Goal: Transaction & Acquisition: Download file/media

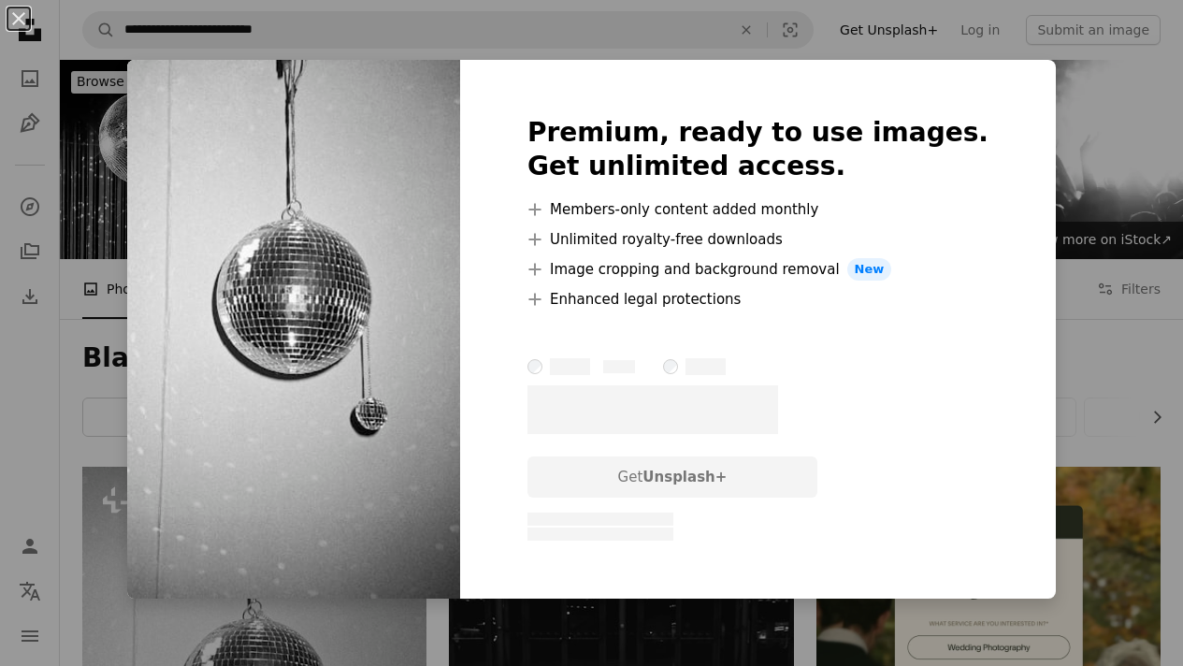
scroll to position [159, 0]
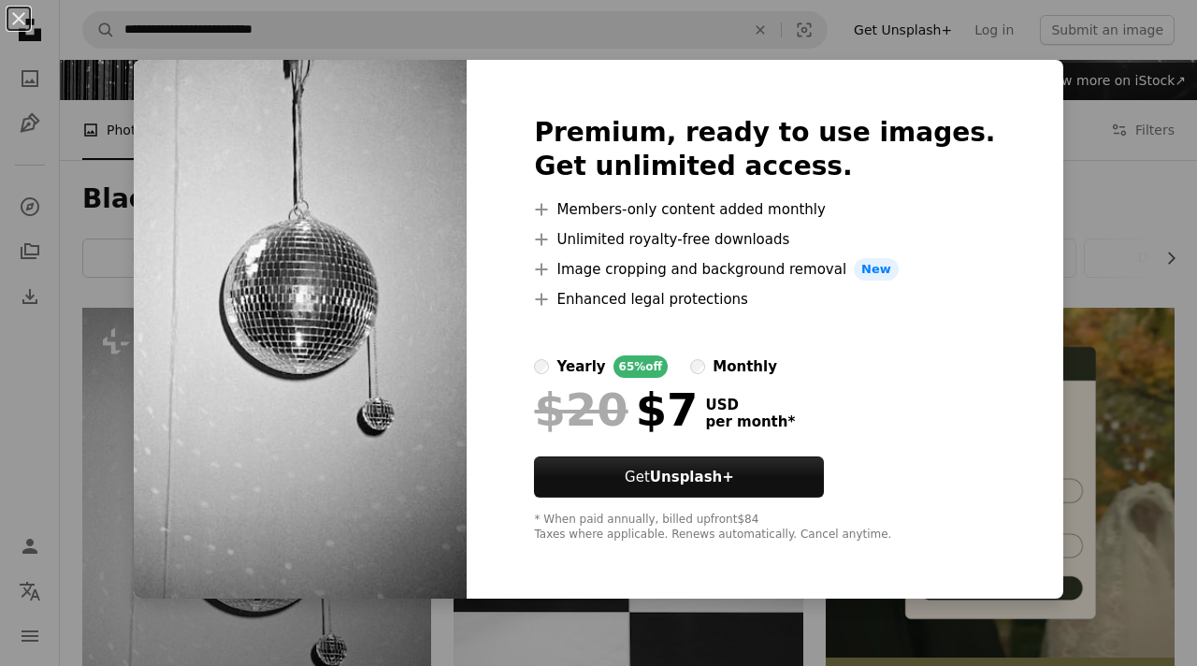
click at [738, 370] on label "monthly" at bounding box center [733, 366] width 87 height 22
click at [587, 370] on label "yearly 65% off" at bounding box center [601, 366] width 134 height 22
click at [1053, 350] on div "An X shape Premium, ready to use images. Get unlimited access. A plus sign Memb…" at bounding box center [598, 333] width 1197 height 666
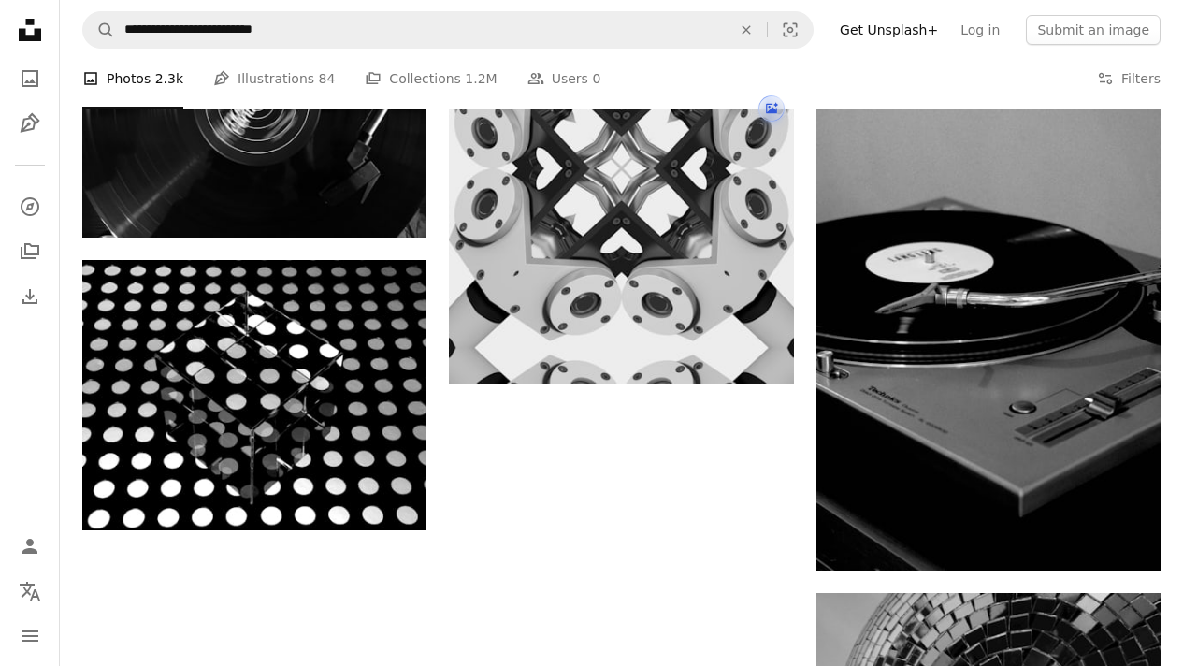
scroll to position [2696, 0]
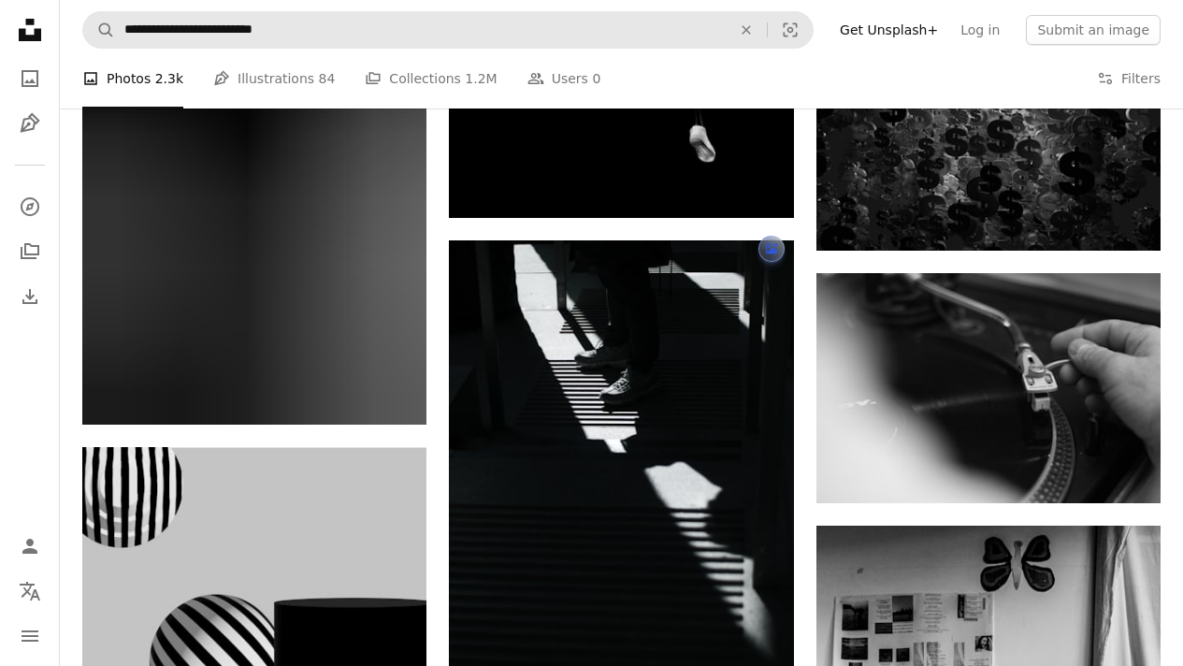
scroll to position [11127, 0]
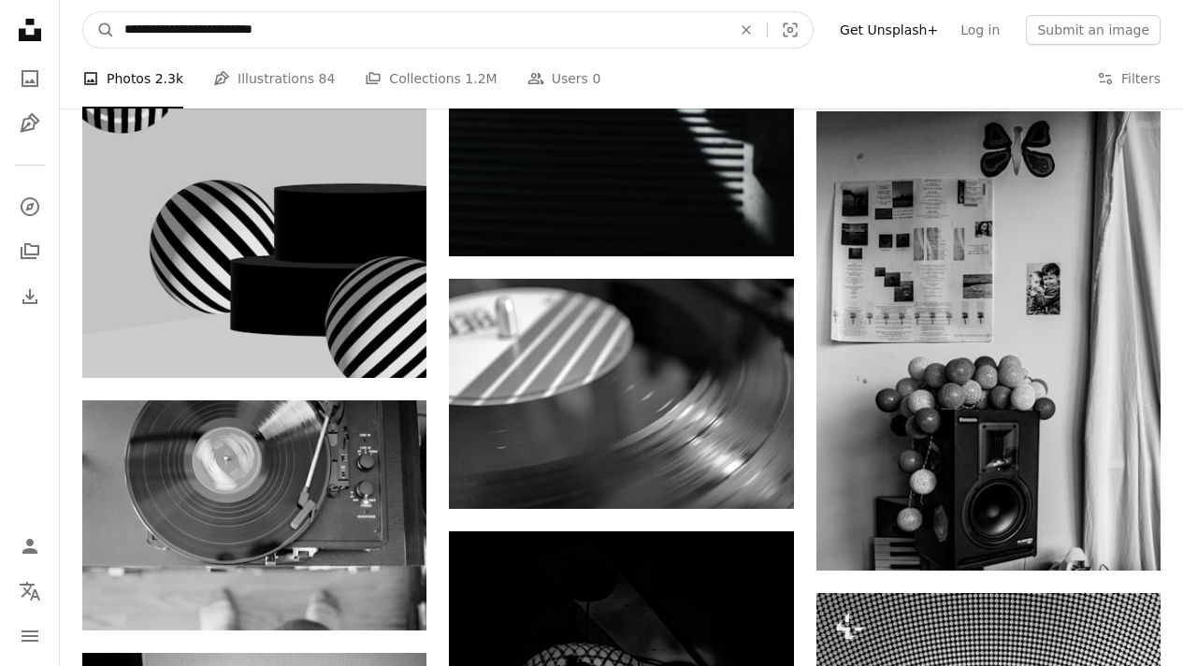
click at [253, 31] on input "**********" at bounding box center [420, 30] width 611 height 36
type input "**********"
click button "A magnifying glass" at bounding box center [99, 30] width 32 height 36
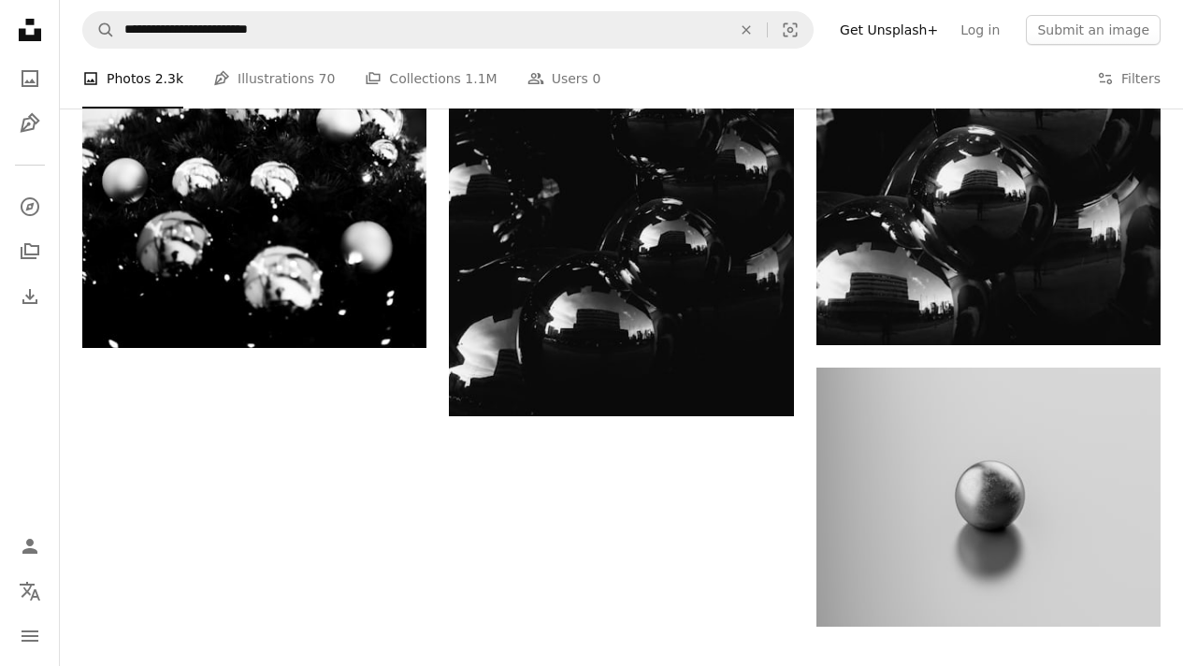
scroll to position [2819, 0]
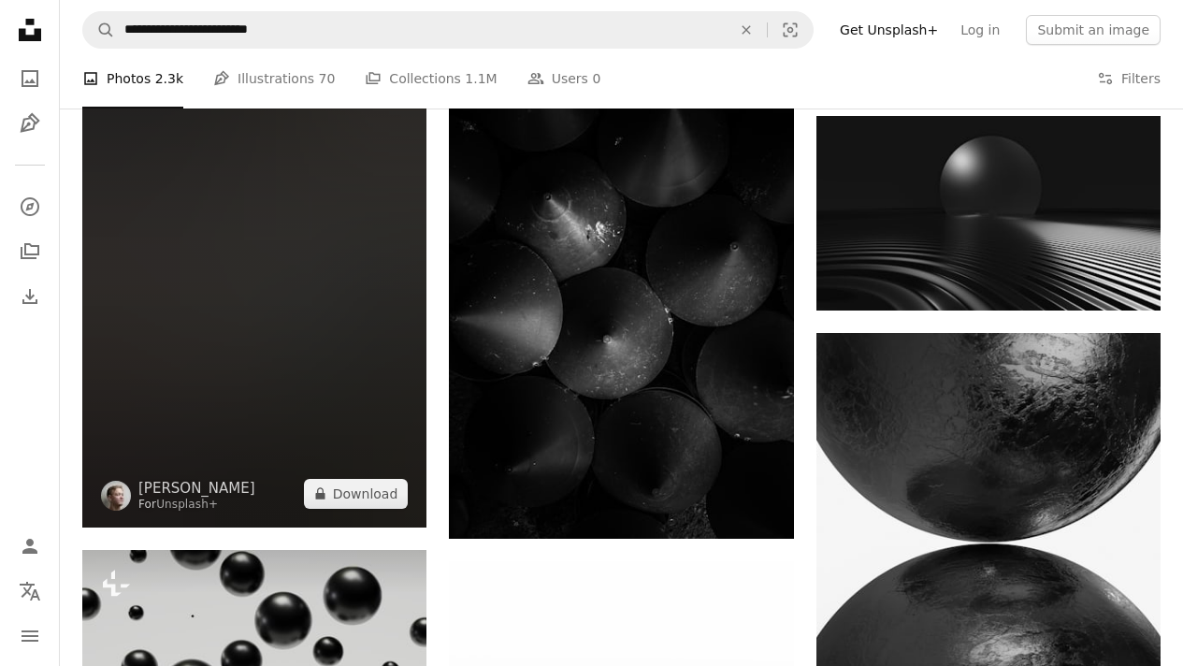
scroll to position [4203, 0]
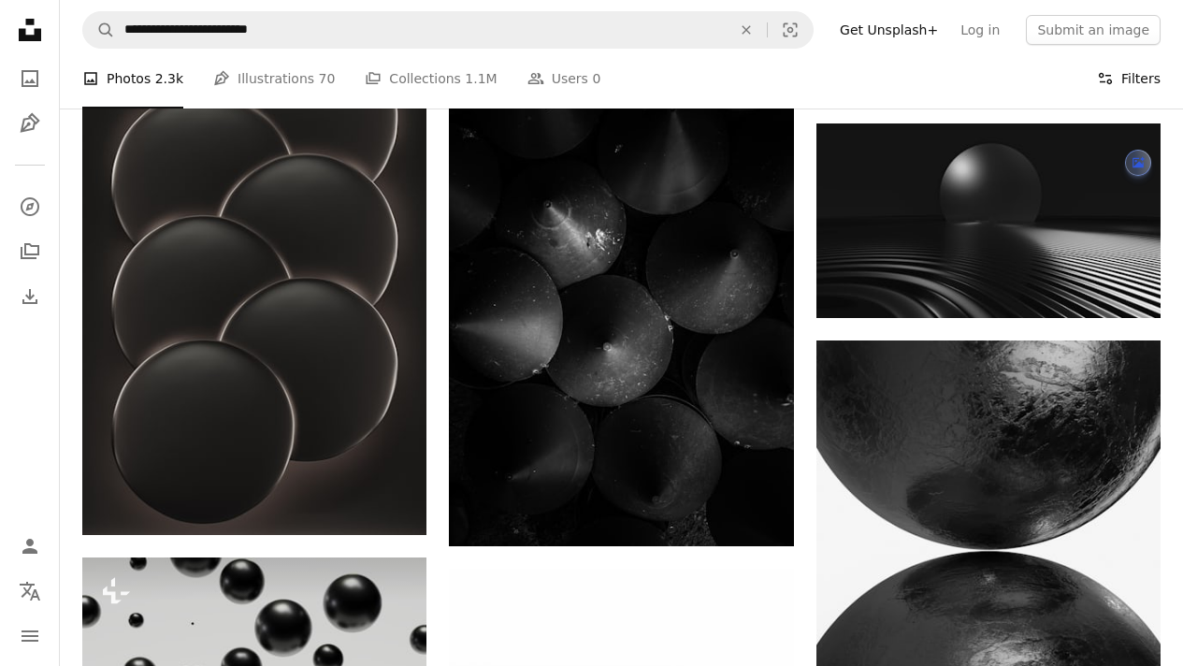
click at [1144, 82] on button "Filters Filters" at bounding box center [1129, 79] width 64 height 60
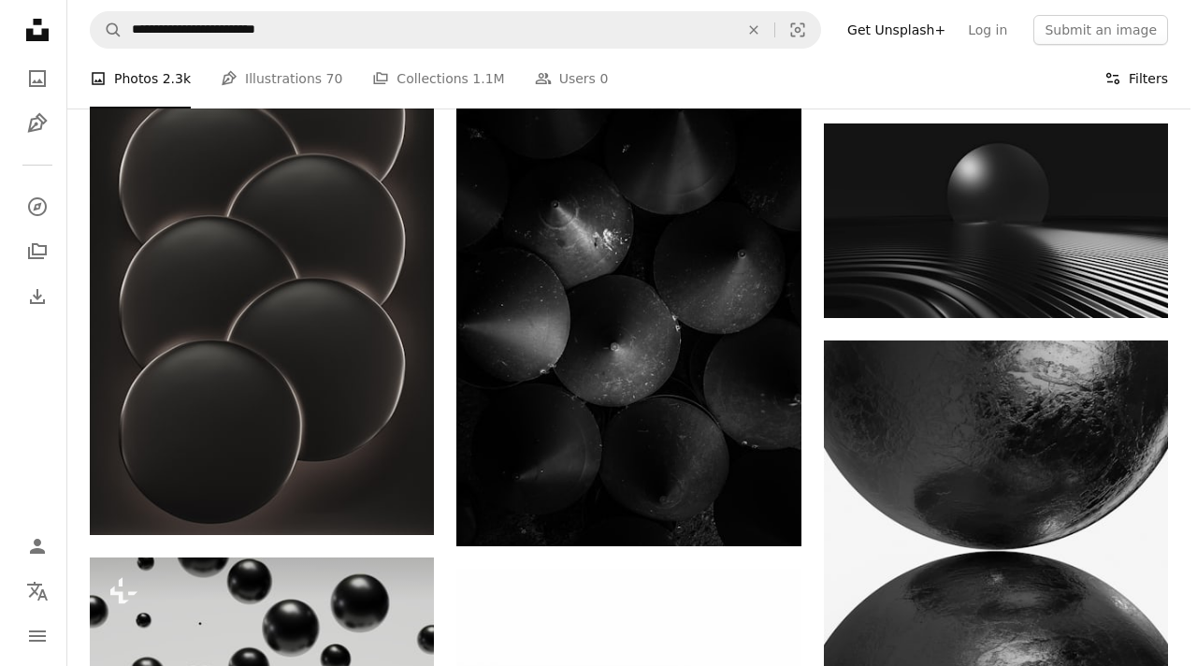
scroll to position [4201, 0]
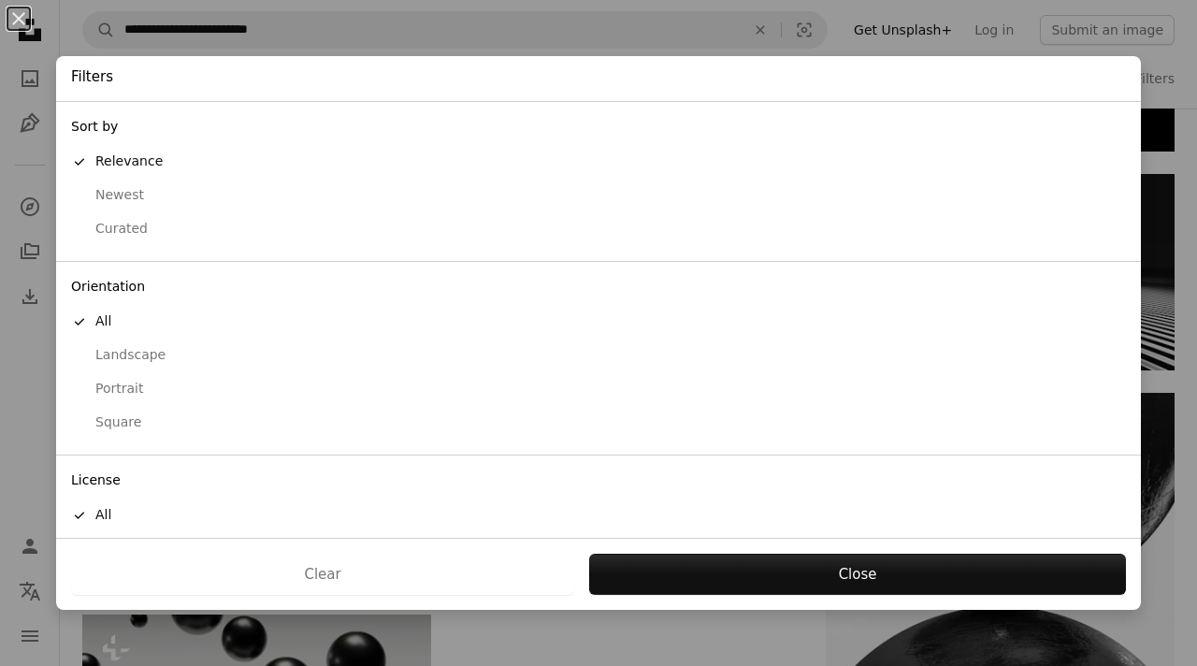
click at [127, 362] on div "Landscape" at bounding box center [598, 355] width 1055 height 19
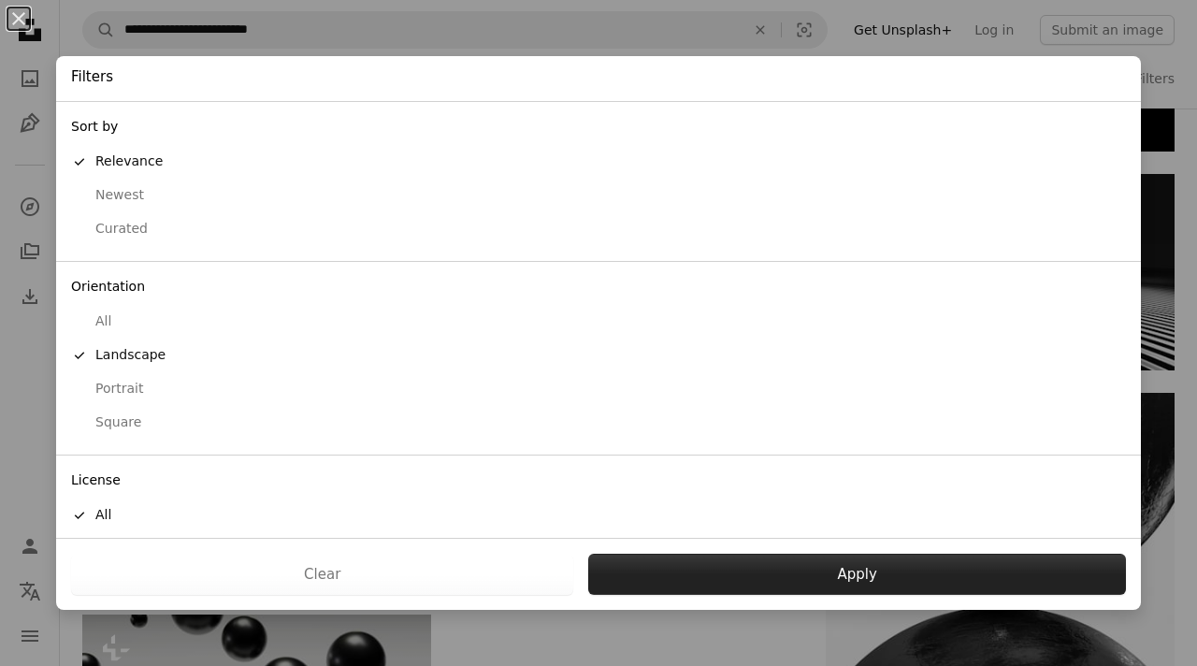
click at [859, 575] on button "Apply" at bounding box center [857, 574] width 538 height 41
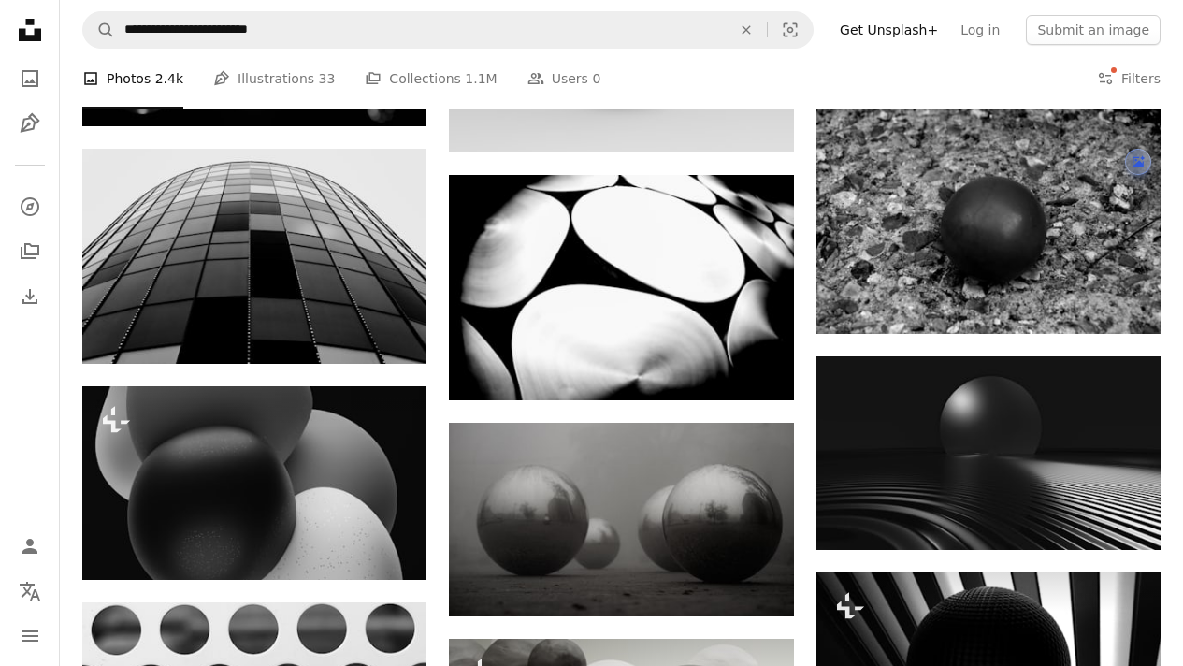
scroll to position [1311, 0]
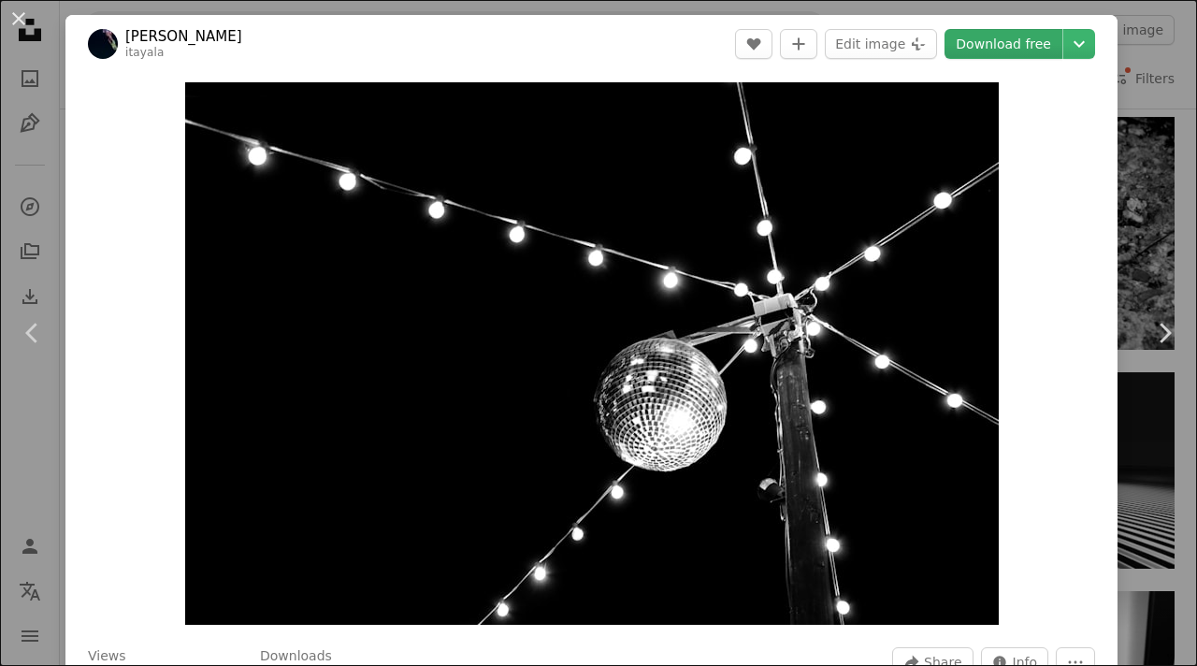
click at [974, 39] on link "Download free" at bounding box center [1004, 44] width 118 height 30
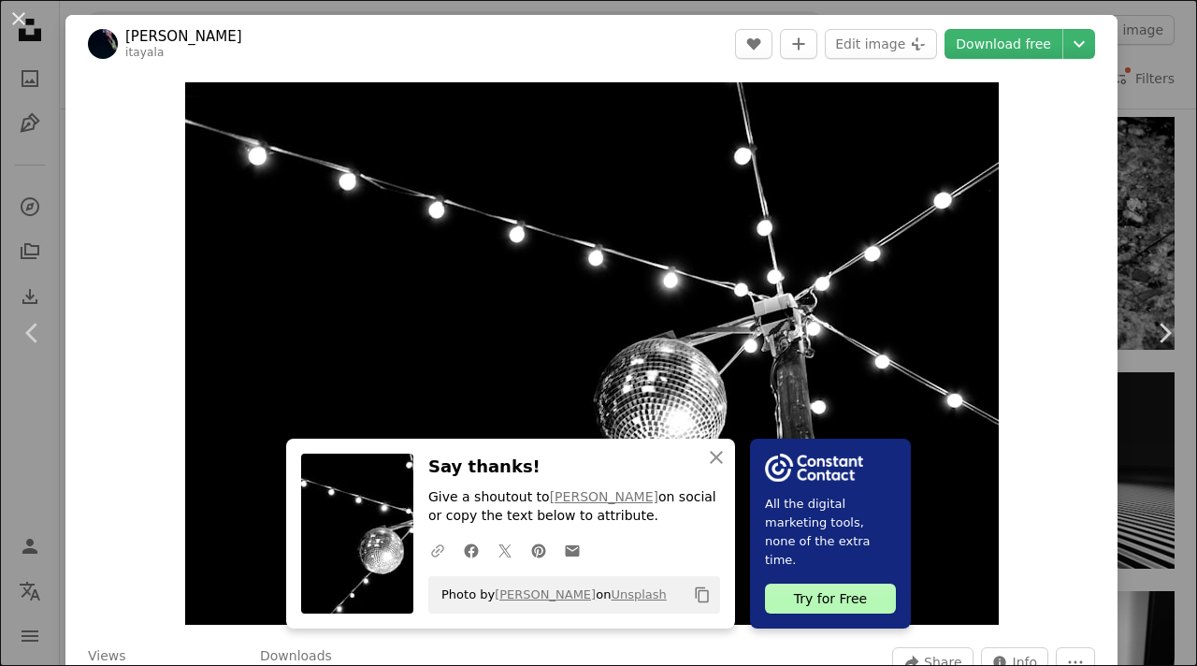
click at [444, 555] on icon "button" at bounding box center [437, 550] width 13 height 13
click at [728, 462] on icon "An X shape" at bounding box center [716, 457] width 22 height 22
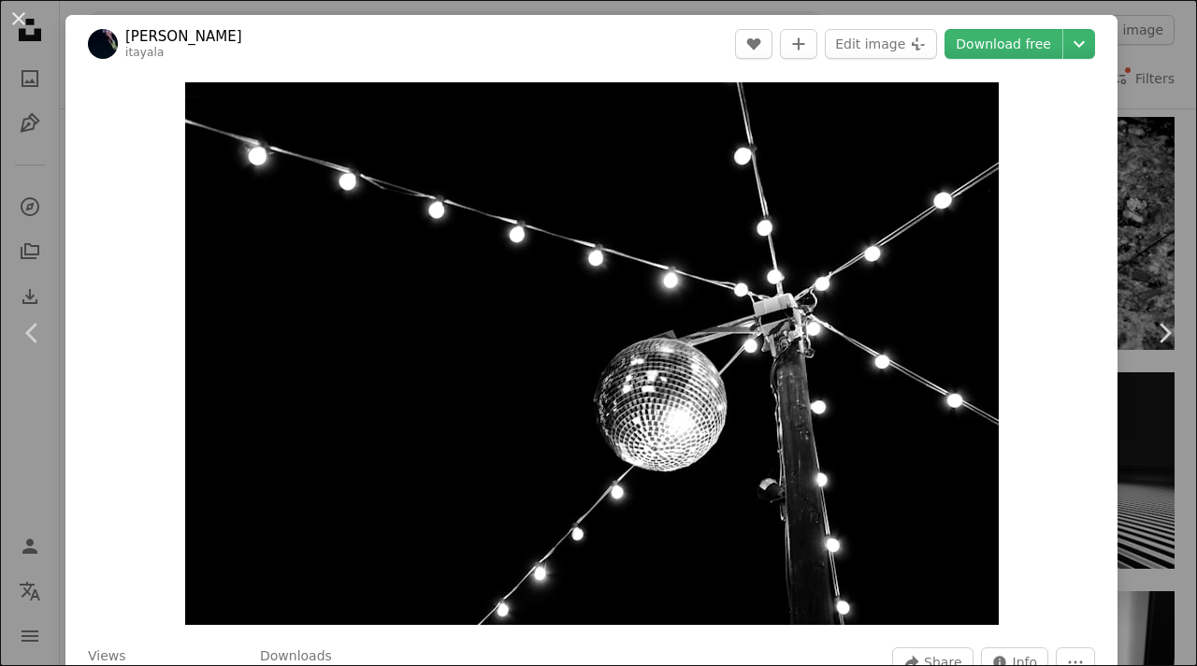
click at [1110, 133] on div "An X shape Chevron left Chevron right [PERSON_NAME] itayala A heart A plus sign…" at bounding box center [598, 333] width 1197 height 666
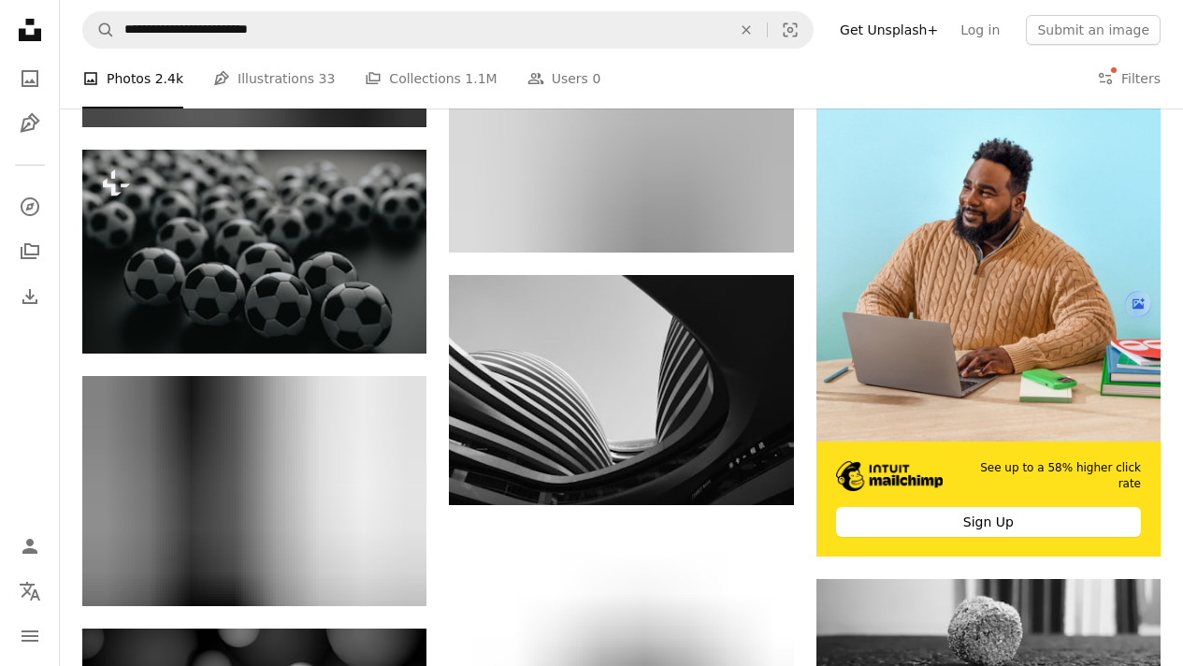
scroll to position [5513, 0]
